Goal: Transaction & Acquisition: Purchase product/service

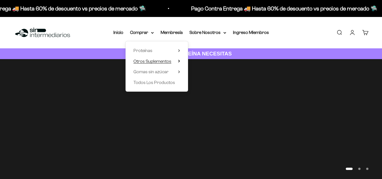
click at [179, 61] on icon at bounding box center [179, 61] width 2 height 3
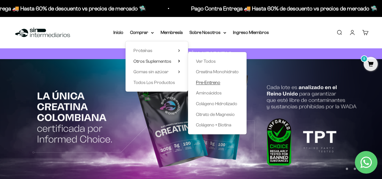
click at [204, 84] on span "Pre-Entreno" at bounding box center [208, 82] width 24 height 5
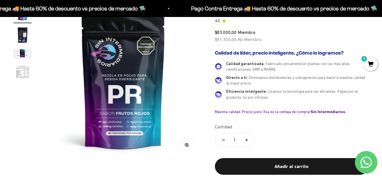
scroll to position [57, 0]
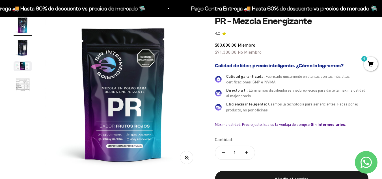
click at [23, 49] on img "Ir al artículo 2" at bounding box center [23, 48] width 18 height 18
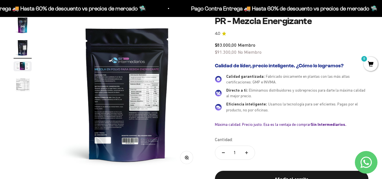
scroll to position [0, 159]
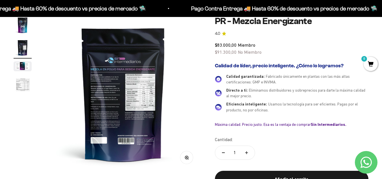
click at [159, 96] on img at bounding box center [123, 94] width 156 height 156
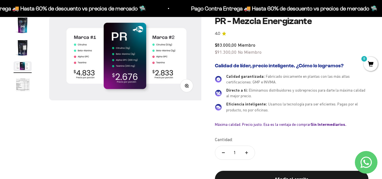
scroll to position [0, 319]
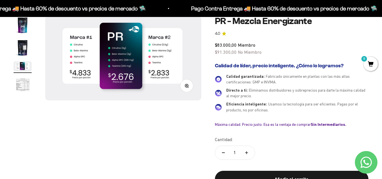
click at [23, 42] on img "Ir al artículo 2" at bounding box center [23, 48] width 18 height 18
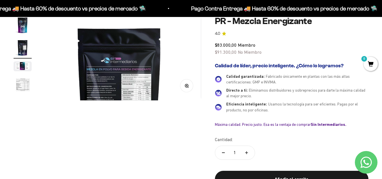
scroll to position [0, 159]
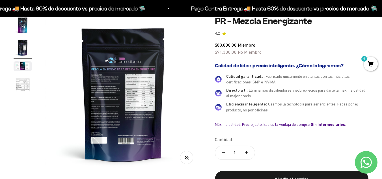
click at [186, 158] on icon "button" at bounding box center [187, 157] width 4 height 4
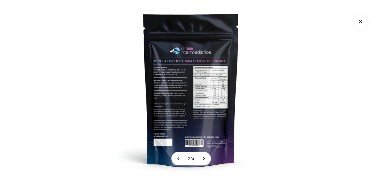
click at [195, 101] on img at bounding box center [190, 89] width 179 height 179
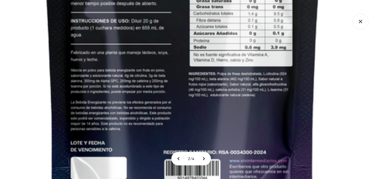
click at [0, 77] on img at bounding box center [182, 9] width 537 height 537
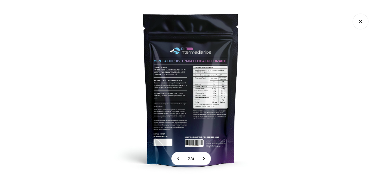
click at [362, 22] on icon "Cerrar galería" at bounding box center [361, 22] width 16 height 16
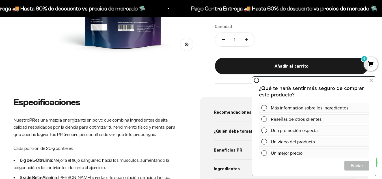
scroll to position [28, 0]
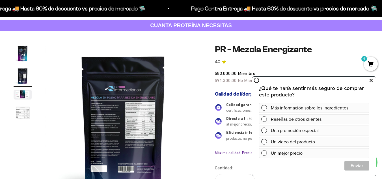
click at [370, 81] on icon at bounding box center [370, 80] width 3 height 7
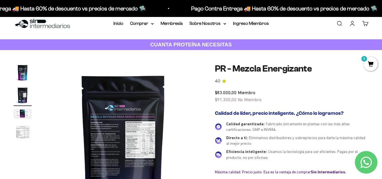
scroll to position [0, 0]
